Goal: Connect with others: Connect with others

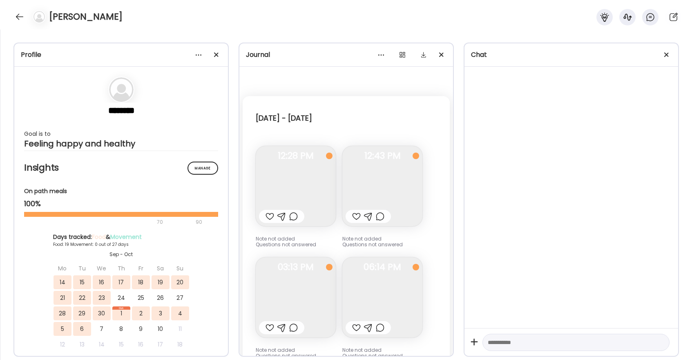
scroll to position [11330, 0]
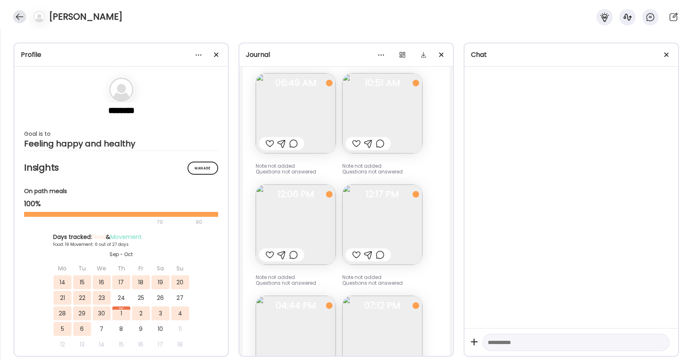
click at [20, 18] on div at bounding box center [19, 16] width 13 height 13
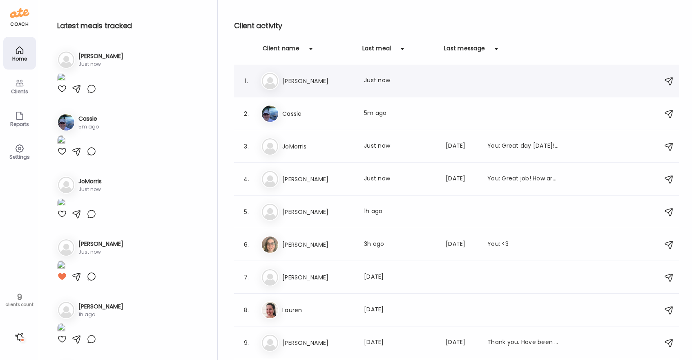
click at [397, 92] on div "1. Pa [PERSON_NAME] Last meal: Just now" at bounding box center [456, 81] width 445 height 33
click at [302, 85] on h3 "[PERSON_NAME]" at bounding box center [318, 81] width 72 height 10
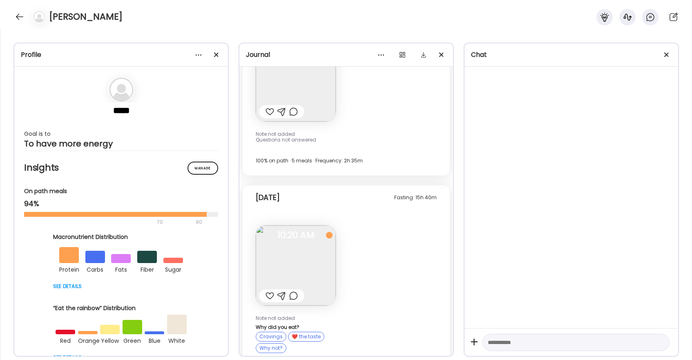
scroll to position [12861, 0]
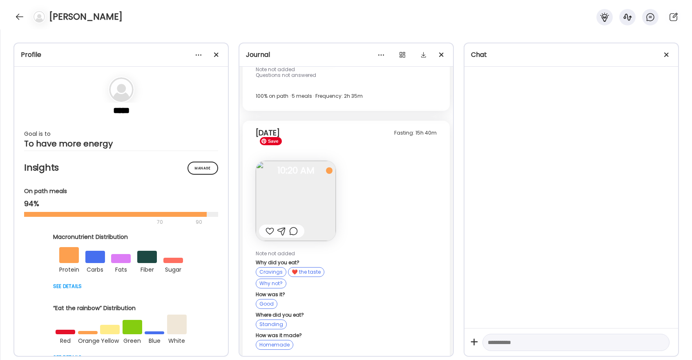
click at [315, 181] on img at bounding box center [296, 201] width 80 height 80
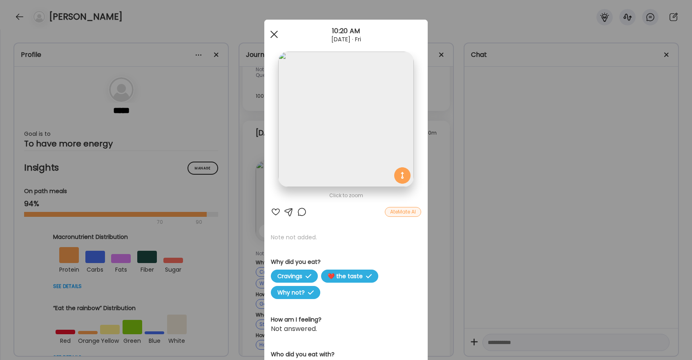
click at [275, 36] on span at bounding box center [273, 34] width 7 height 7
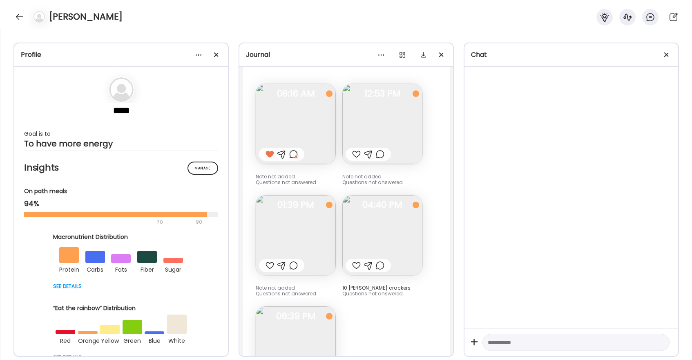
scroll to position [12529, 0]
click at [289, 313] on img at bounding box center [296, 348] width 80 height 80
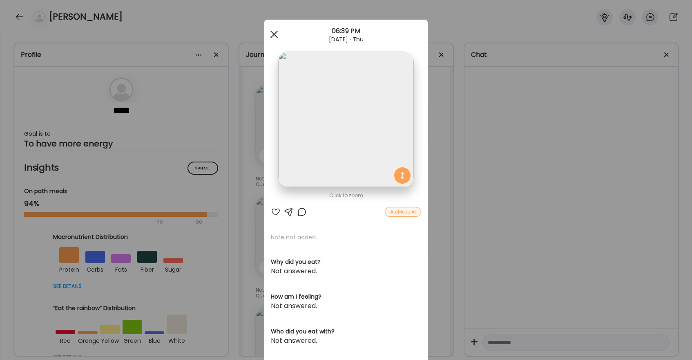
click at [277, 34] on div at bounding box center [274, 34] width 16 height 16
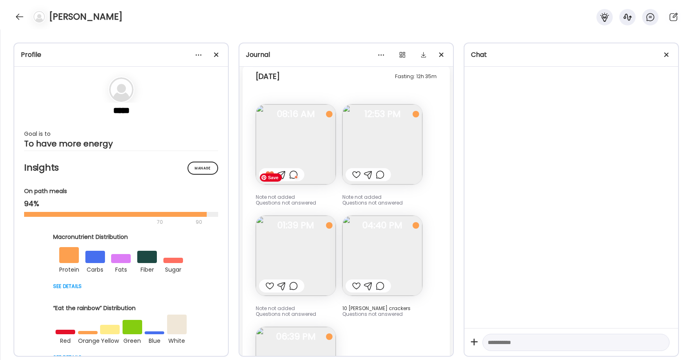
scroll to position [12508, 0]
click at [296, 172] on div at bounding box center [293, 177] width 9 height 10
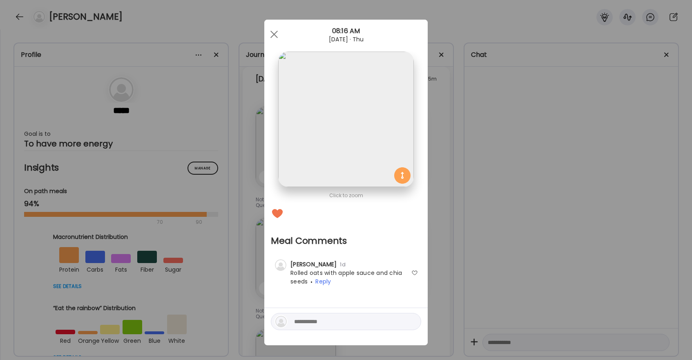
click at [415, 273] on div at bounding box center [414, 272] width 7 height 7
click at [274, 32] on div at bounding box center [274, 34] width 16 height 16
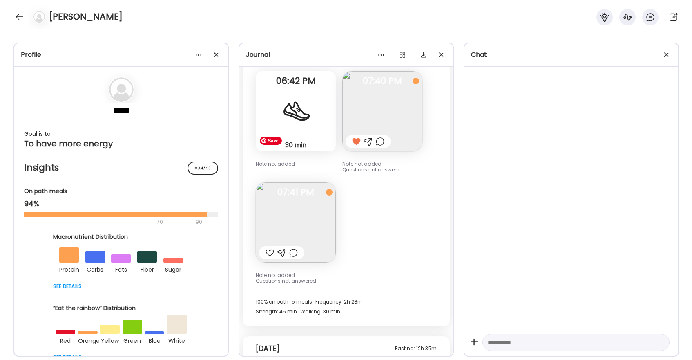
scroll to position [12237, 0]
click at [312, 186] on img at bounding box center [296, 224] width 80 height 80
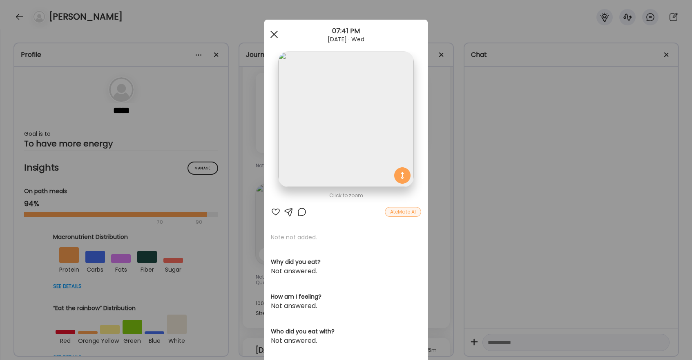
click at [275, 31] on div at bounding box center [274, 34] width 16 height 16
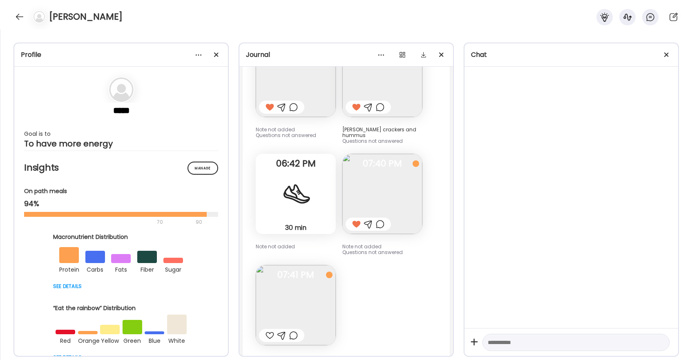
scroll to position [12162, 0]
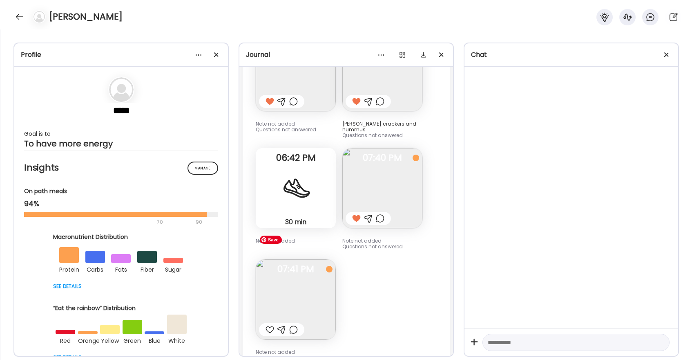
click at [297, 261] on img at bounding box center [296, 299] width 80 height 80
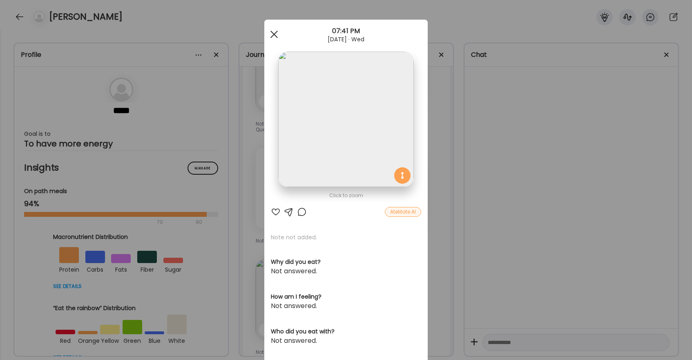
click at [277, 35] on div at bounding box center [274, 34] width 16 height 16
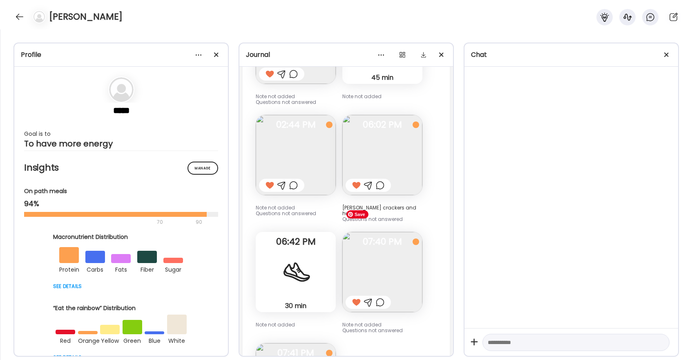
scroll to position [12072, 0]
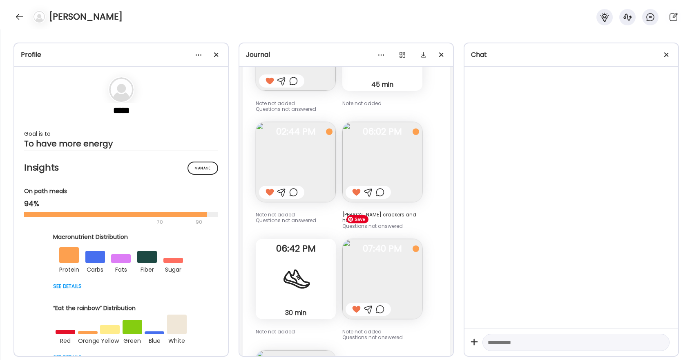
click at [388, 240] on img at bounding box center [382, 279] width 80 height 80
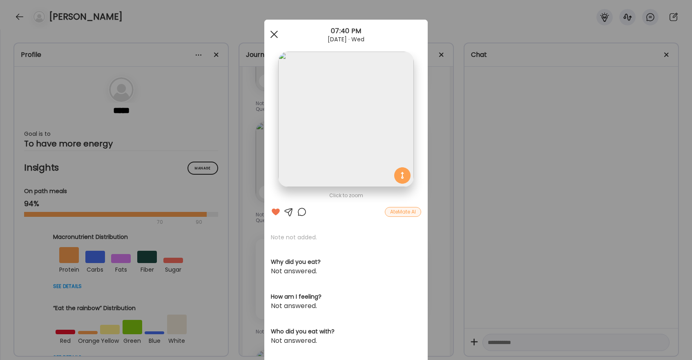
click at [275, 32] on div at bounding box center [274, 34] width 16 height 16
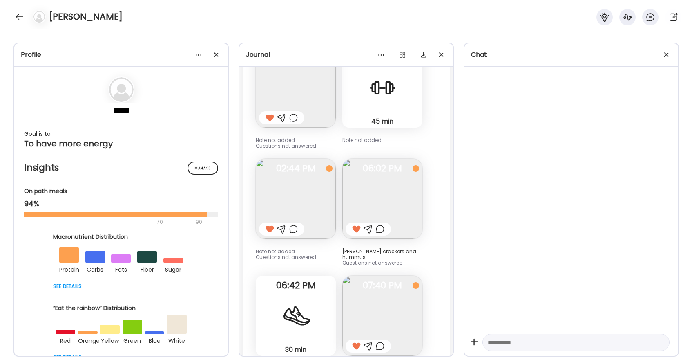
scroll to position [12033, 0]
click at [410, 195] on img at bounding box center [382, 201] width 80 height 80
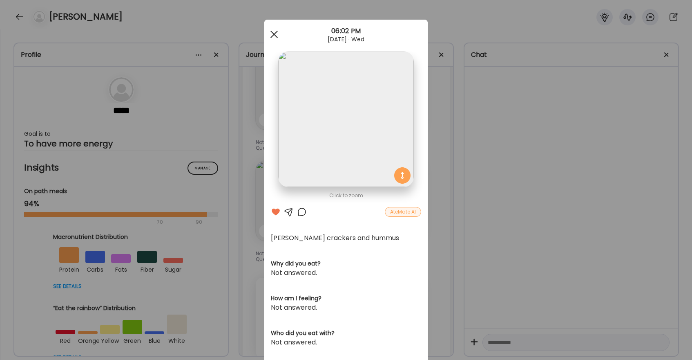
click at [274, 34] on span at bounding box center [273, 34] width 7 height 7
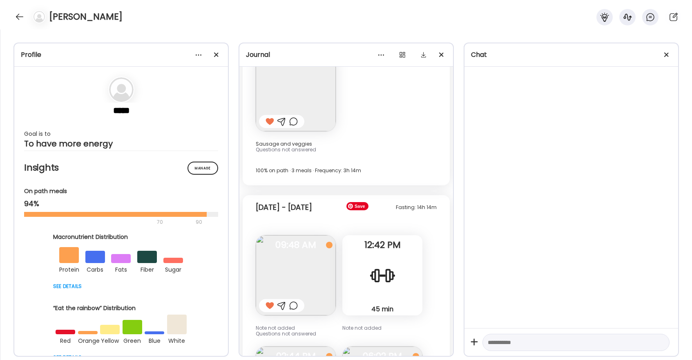
scroll to position [11707, 0]
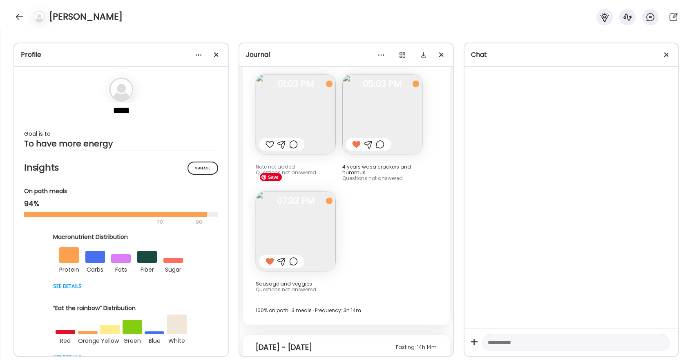
click at [331, 224] on img at bounding box center [296, 231] width 80 height 80
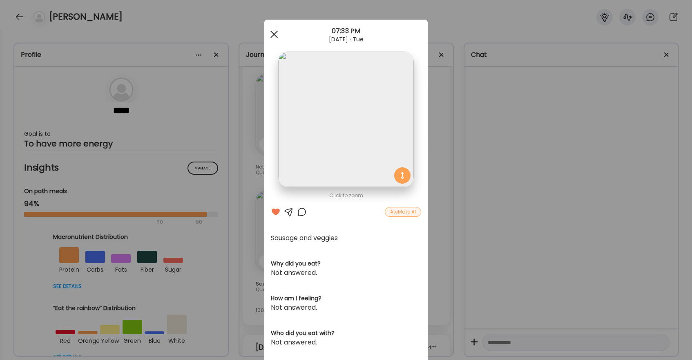
click at [277, 35] on div at bounding box center [274, 34] width 16 height 16
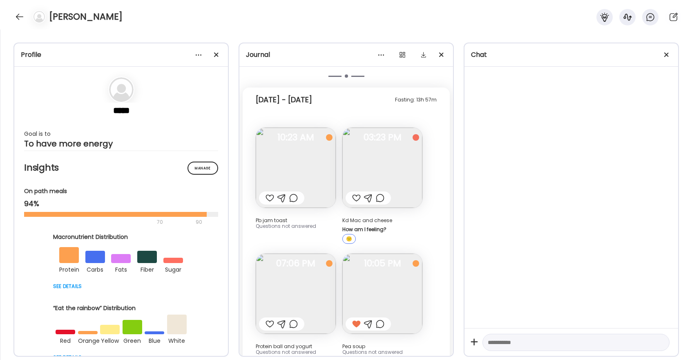
scroll to position [11341, 0]
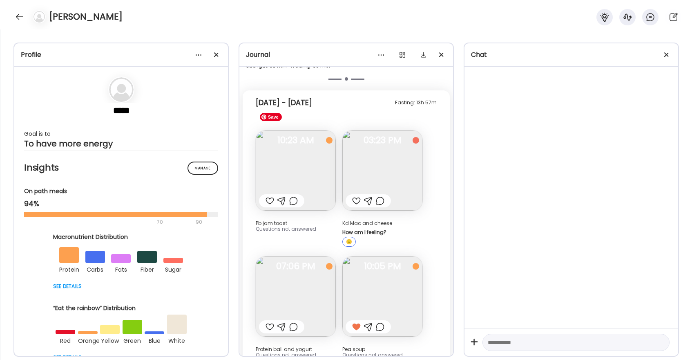
click at [326, 177] on img at bounding box center [296, 170] width 80 height 80
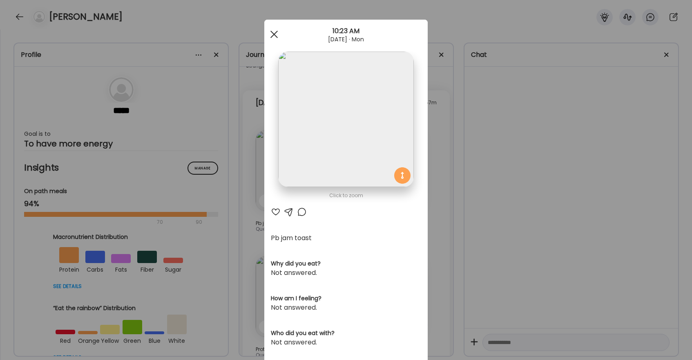
click at [275, 34] on span at bounding box center [273, 34] width 7 height 7
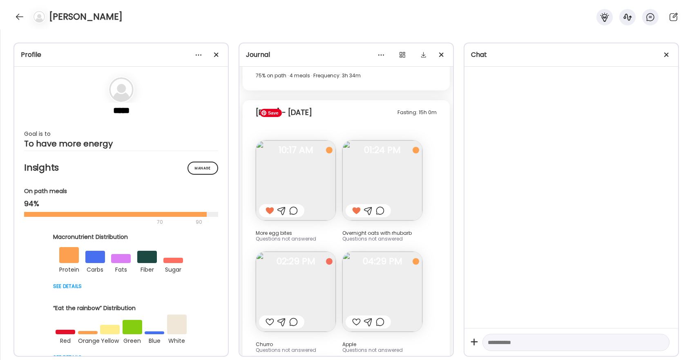
scroll to position [10864, 0]
click at [298, 157] on img at bounding box center [296, 181] width 80 height 80
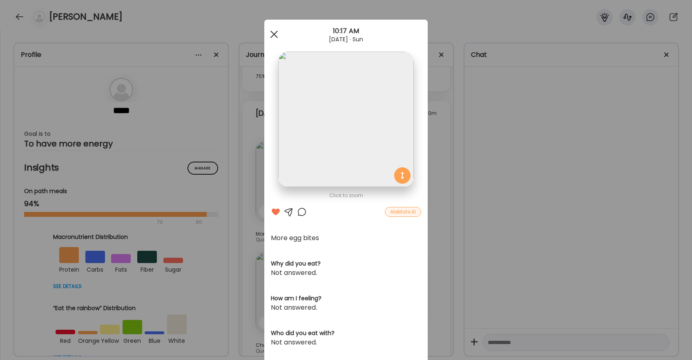
click at [275, 32] on div at bounding box center [274, 34] width 16 height 16
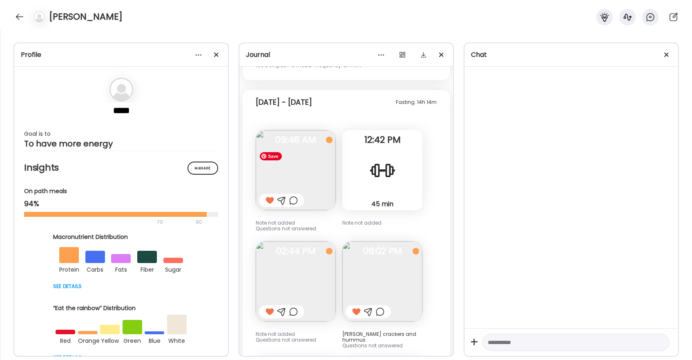
scroll to position [11953, 0]
click at [305, 131] on img at bounding box center [296, 169] width 80 height 80
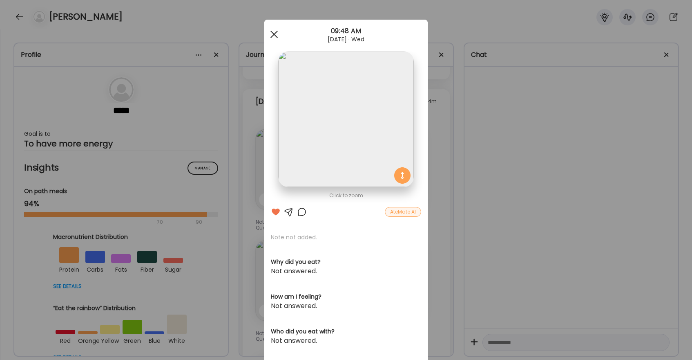
click at [276, 34] on div at bounding box center [274, 34] width 16 height 16
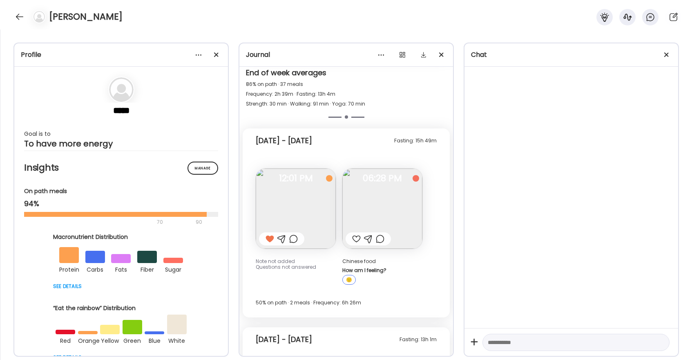
scroll to position [8573, 0]
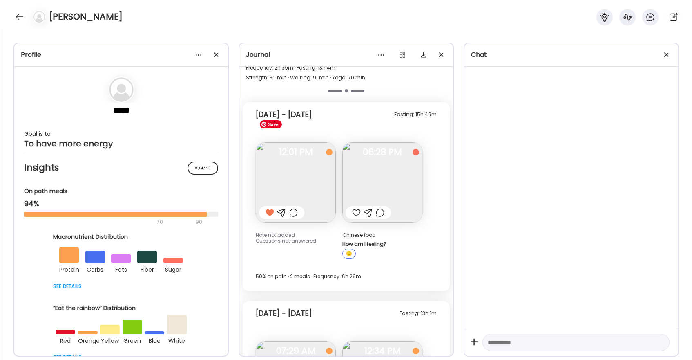
click at [322, 142] on img at bounding box center [296, 182] width 80 height 80
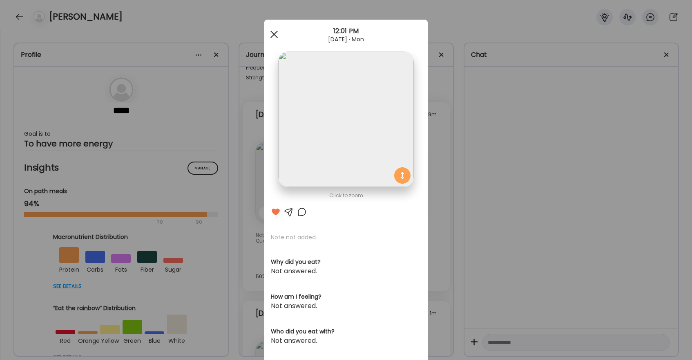
click at [276, 30] on div at bounding box center [274, 34] width 16 height 16
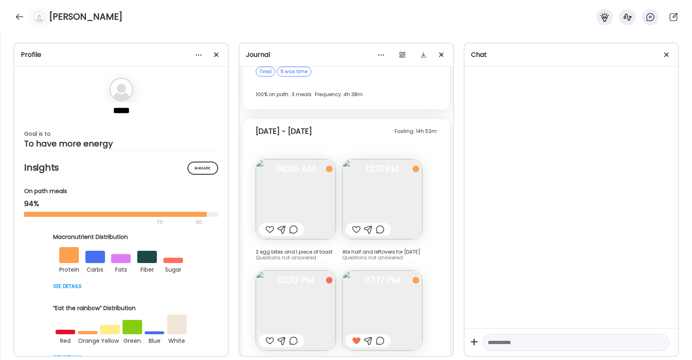
scroll to position [10522, 0]
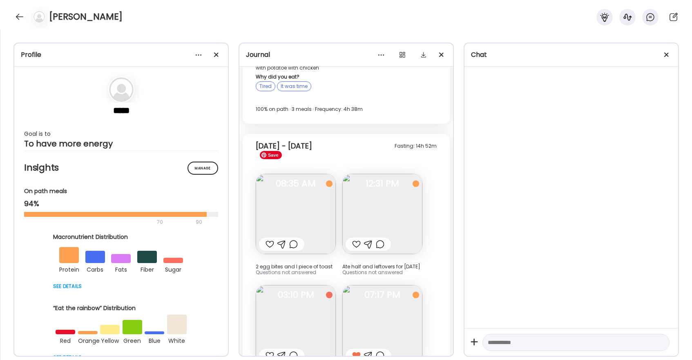
click at [312, 195] on img at bounding box center [296, 214] width 80 height 80
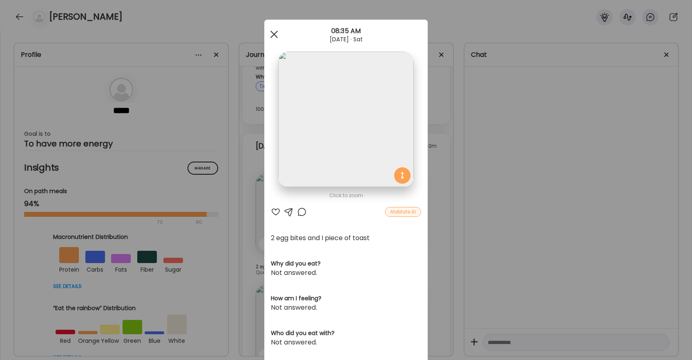
click at [273, 34] on span at bounding box center [273, 34] width 7 height 7
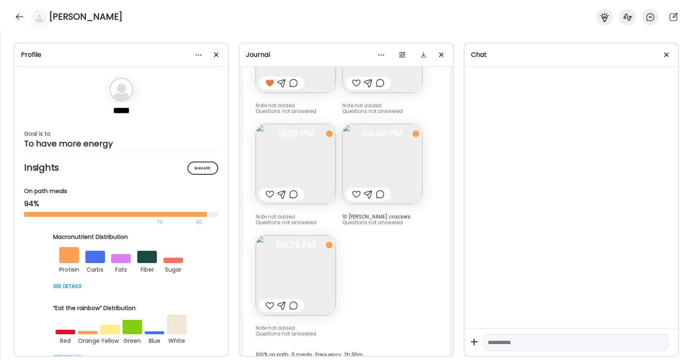
scroll to position [12611, 0]
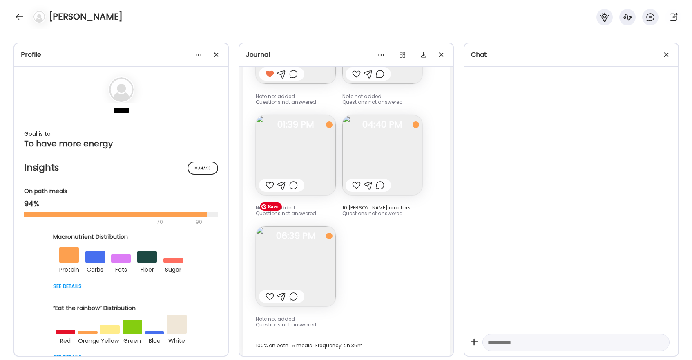
click at [294, 250] on img at bounding box center [296, 266] width 80 height 80
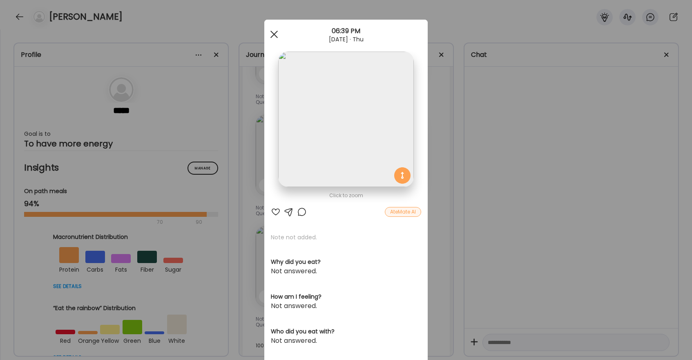
click at [275, 34] on div at bounding box center [274, 34] width 16 height 16
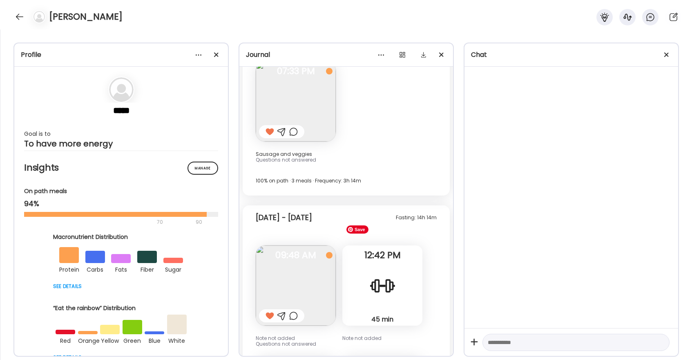
scroll to position [11837, 0]
click at [18, 19] on div at bounding box center [19, 16] width 13 height 13
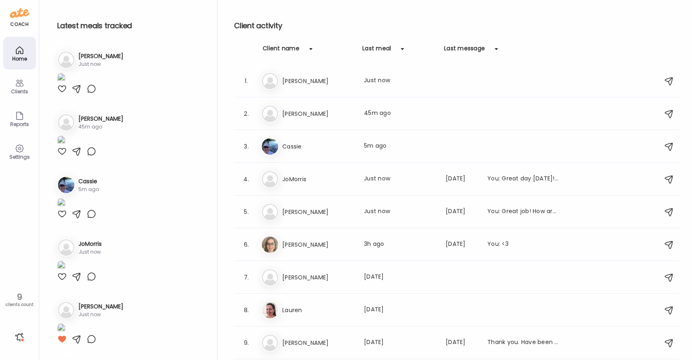
click at [64, 94] on div at bounding box center [62, 89] width 10 height 10
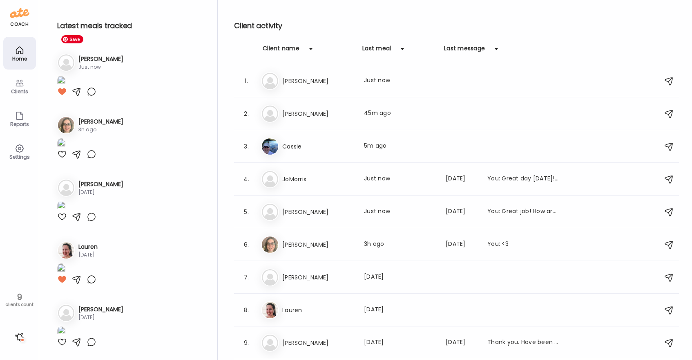
scroll to position [399, 0]
click at [59, 34] on div at bounding box center [62, 29] width 10 height 10
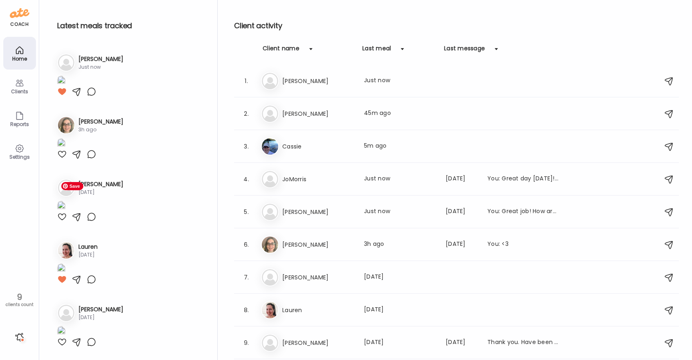
click at [65, 87] on img at bounding box center [61, 81] width 8 height 11
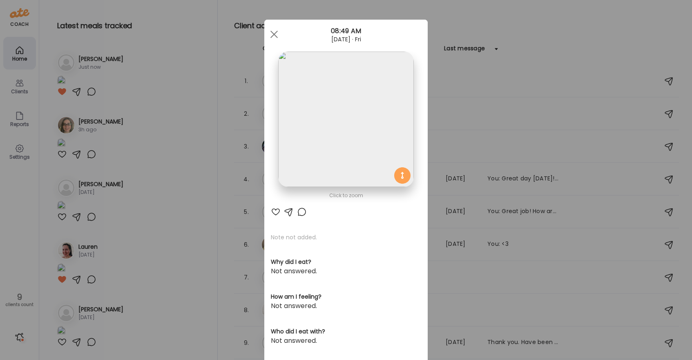
click at [277, 211] on div at bounding box center [276, 212] width 10 height 10
click at [274, 34] on span at bounding box center [273, 34] width 7 height 7
